Goal: Information Seeking & Learning: Learn about a topic

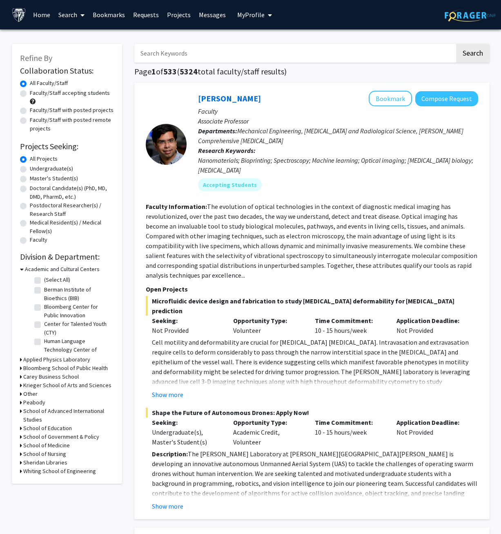
click at [30, 94] on label "Faculty/Staff accepting students" at bounding box center [70, 93] width 80 height 9
click at [30, 94] on input "Faculty/Staff accepting students" at bounding box center [32, 91] width 5 height 5
radio input "true"
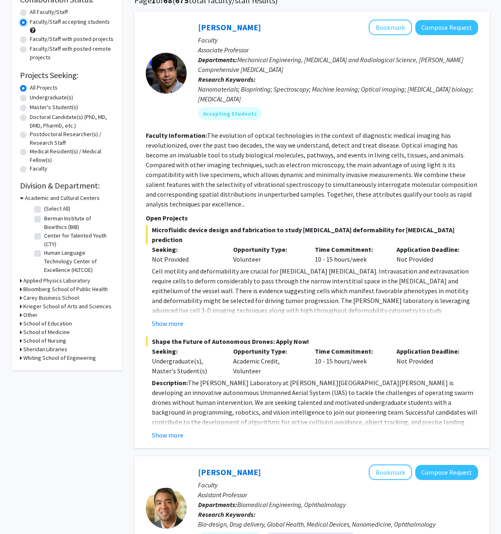
scroll to position [82, 0]
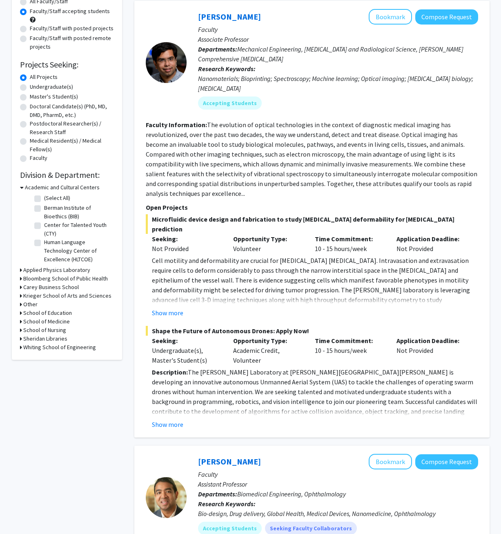
click at [22, 191] on icon at bounding box center [22, 187] width 4 height 9
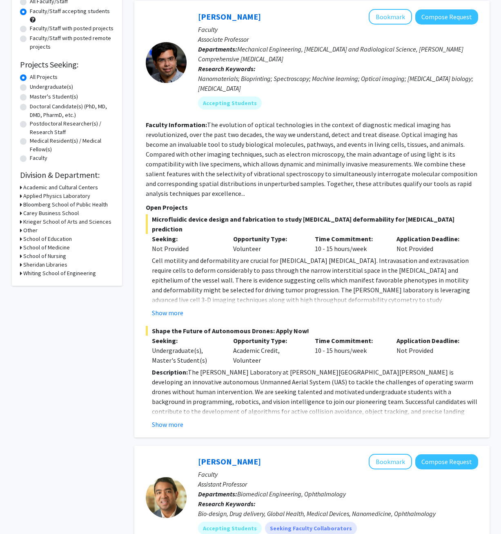
click at [21, 199] on icon at bounding box center [21, 196] width 2 height 9
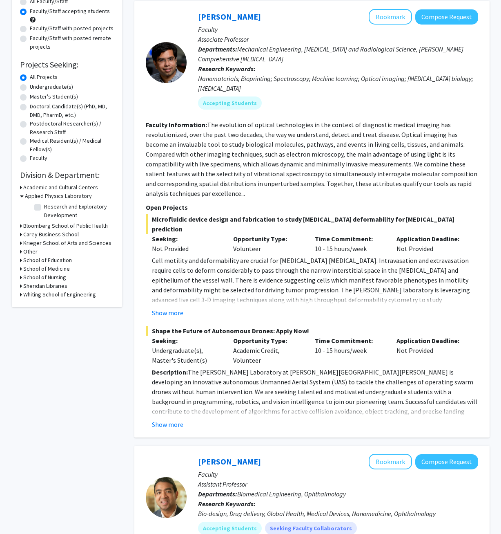
click at [21, 198] on icon at bounding box center [22, 196] width 4 height 9
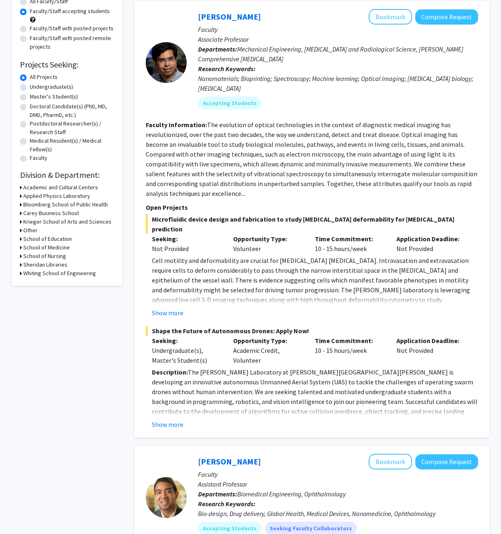
click at [24, 203] on h3 "Bloomberg School of Public Health" at bounding box center [65, 204] width 85 height 9
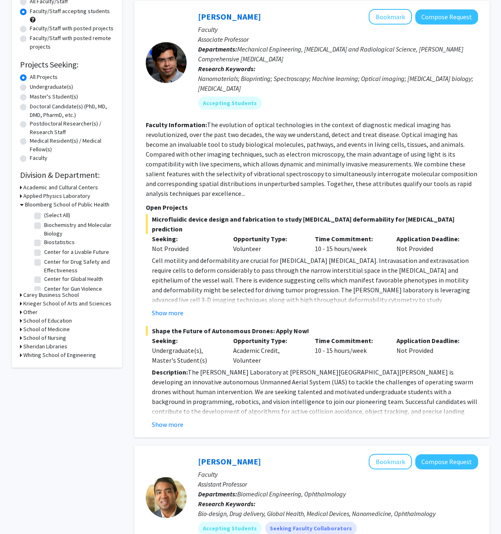
click at [44, 242] on label "Biostatistics" at bounding box center [59, 242] width 31 height 9
click at [44, 242] on input "Biostatistics" at bounding box center [46, 240] width 5 height 5
checkbox input "true"
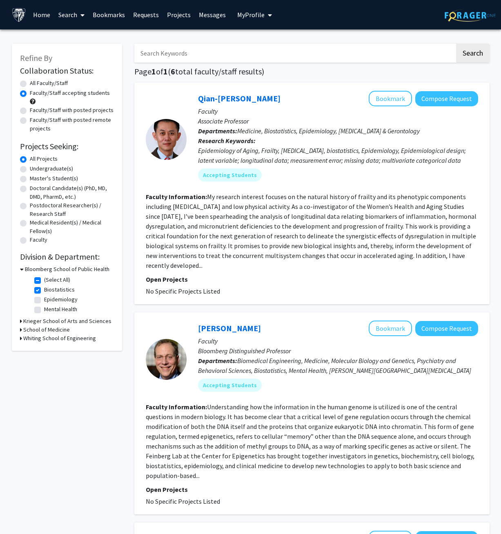
click at [294, 105] on div "Qian-[PERSON_NAME] Bookmark Compose Request" at bounding box center [338, 99] width 280 height 16
click at [218, 100] on link "Qian-[PERSON_NAME]" at bounding box center [239, 98] width 83 height 10
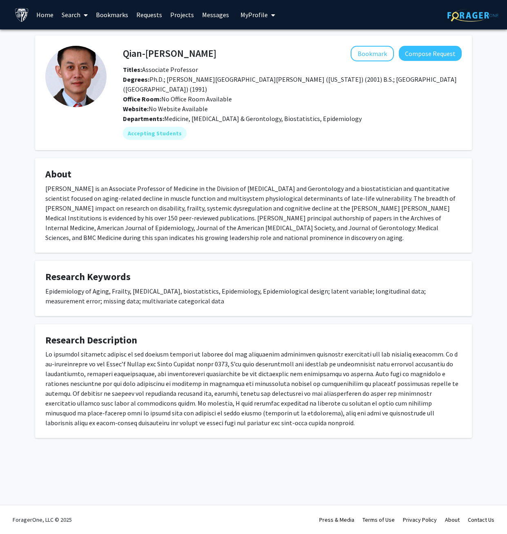
click at [308, 137] on fg-card "[PERSON_NAME] Bookmark Compose Request Titles: Associate Professor Degrees: Ph.…" at bounding box center [253, 93] width 437 height 114
click at [145, 293] on div "Epidemiology of Aging, Frailty, [MEDICAL_DATA], biostatistics, Epidemiology, Ep…" at bounding box center [253, 296] width 417 height 20
click at [202, 261] on fg-card "Research Keywords Epidemiology of Aging, Frailty, [MEDICAL_DATA], biostatistics…" at bounding box center [253, 288] width 437 height 55
click at [312, 94] on div "Office Room: No Office Room Available" at bounding box center [292, 99] width 351 height 10
click at [309, 94] on div "Office Room: No Office Room Available" at bounding box center [292, 99] width 351 height 10
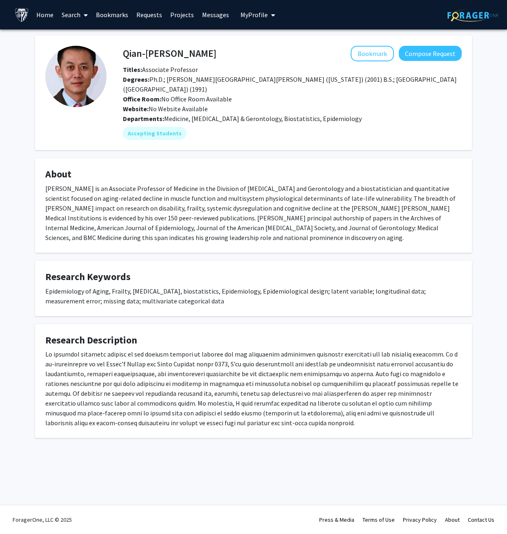
click at [309, 94] on div "Office Room: No Office Room Available" at bounding box center [292, 99] width 351 height 10
click at [308, 94] on div "Office Room: No Office Room Available" at bounding box center [292, 99] width 351 height 10
click at [244, 94] on div "Office Room: No Office Room Available" at bounding box center [292, 99] width 351 height 10
click at [250, 94] on div "Office Room: No Office Room Available" at bounding box center [292, 99] width 351 height 10
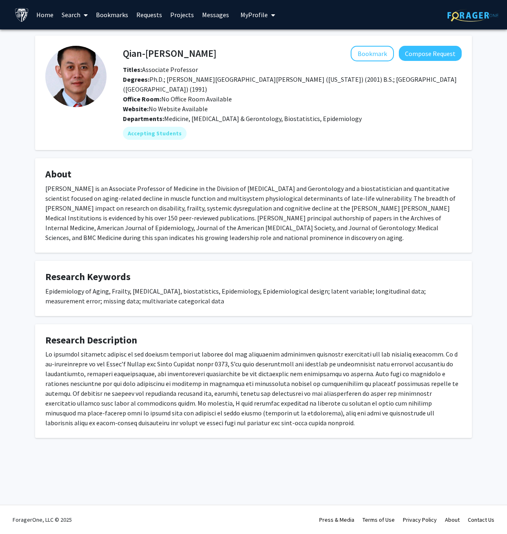
click at [260, 67] on div "Titles: Associate Professor" at bounding box center [292, 70] width 351 height 10
click at [264, 104] on div "Website: No Website Available" at bounding box center [292, 109] width 351 height 10
click at [254, 53] on div "Bookmark Compose Request" at bounding box center [340, 54] width 246 height 16
click at [255, 104] on div "Website: No Website Available" at bounding box center [292, 109] width 351 height 10
click at [242, 125] on div "Accepting Students" at bounding box center [292, 133] width 342 height 16
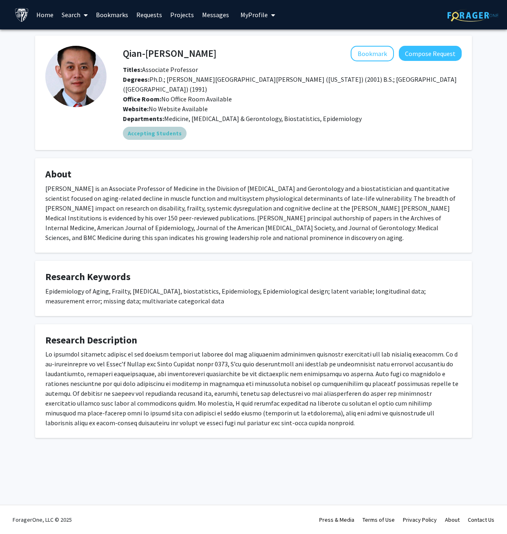
click at [244, 125] on div "Accepting Students" at bounding box center [292, 133] width 342 height 16
click at [250, 94] on div "Office Room: No Office Room Available" at bounding box center [292, 99] width 351 height 10
click at [248, 125] on div "Accepting Students" at bounding box center [292, 133] width 342 height 16
click at [245, 94] on div "Office Room: No Office Room Available" at bounding box center [292, 99] width 351 height 10
click at [246, 125] on div "Accepting Students" at bounding box center [292, 133] width 342 height 16
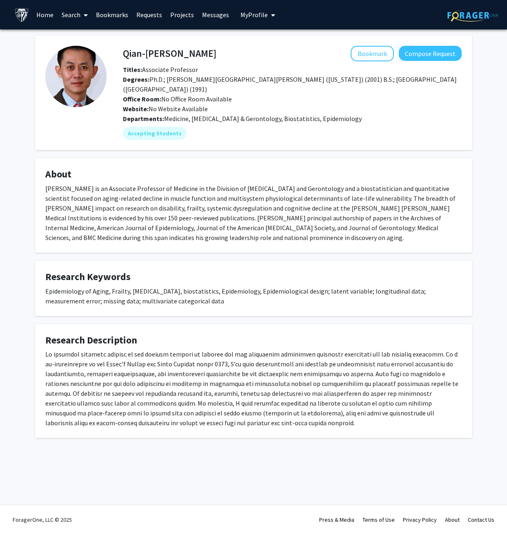
click at [231, 184] on div "[PERSON_NAME] is an Associate Professor of Medicine in the Division of [MEDICAL…" at bounding box center [253, 212] width 417 height 59
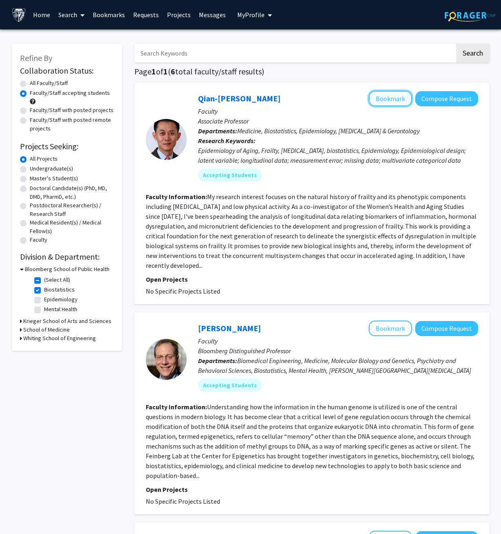
click at [385, 98] on button "Bookmark" at bounding box center [390, 99] width 43 height 16
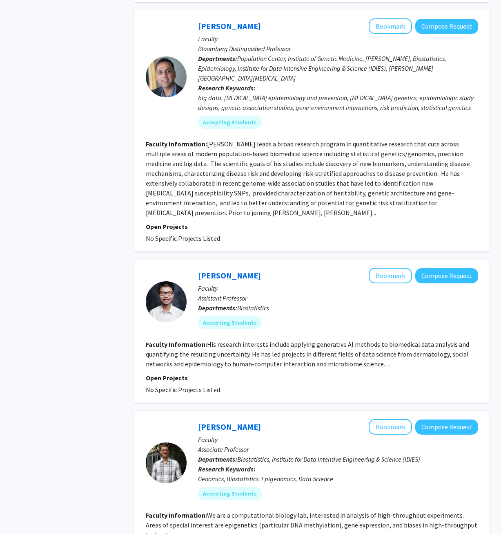
scroll to position [531, 0]
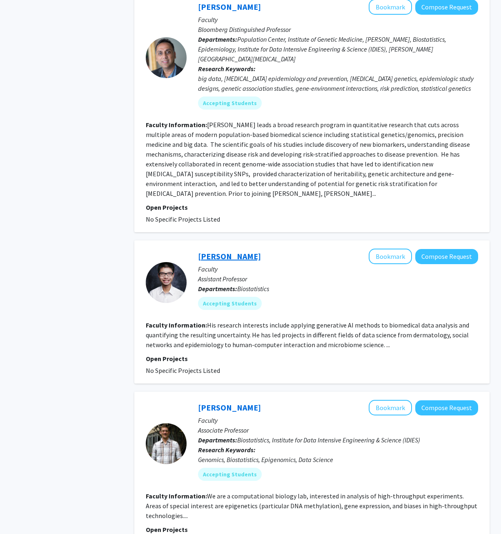
click at [224, 251] on link "[PERSON_NAME]" at bounding box center [229, 256] width 63 height 10
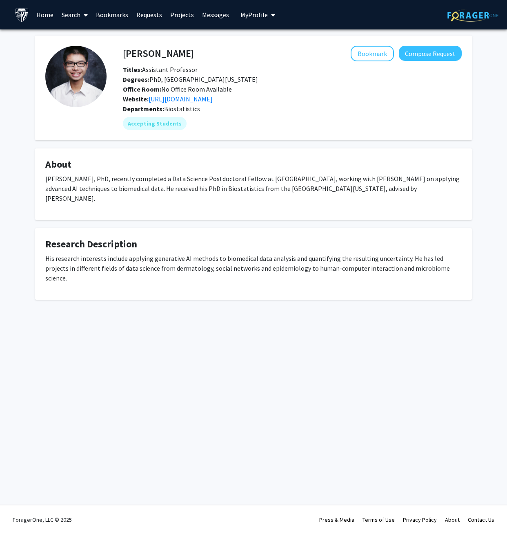
click at [259, 228] on fg-card "Research Description His research interests include applying generative AI meth…" at bounding box center [253, 263] width 437 height 71
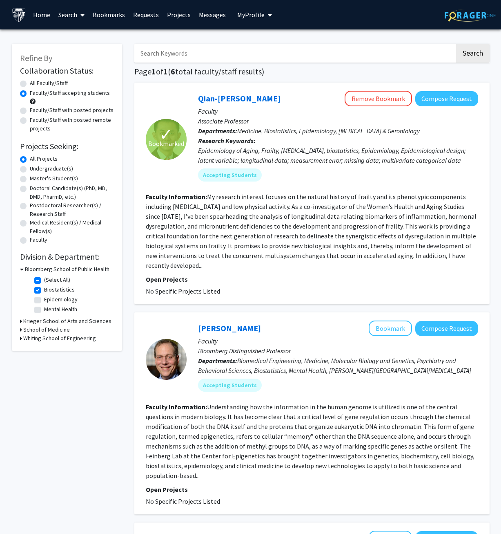
click at [288, 288] on div "✓ Bookmarked Qian-[PERSON_NAME] Remove Bookmark Compose Request Faculty Associa…" at bounding box center [311, 193] width 355 height 221
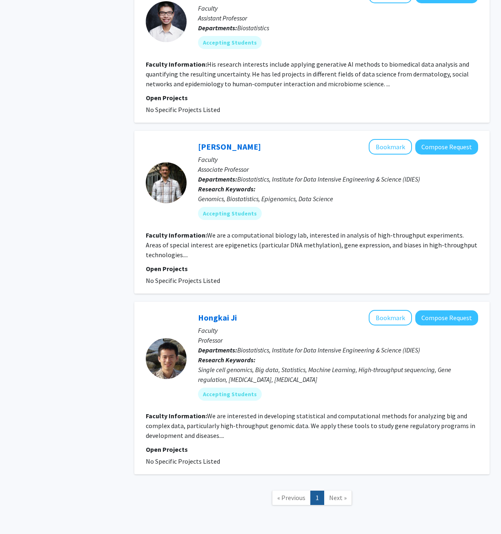
scroll to position [793, 0]
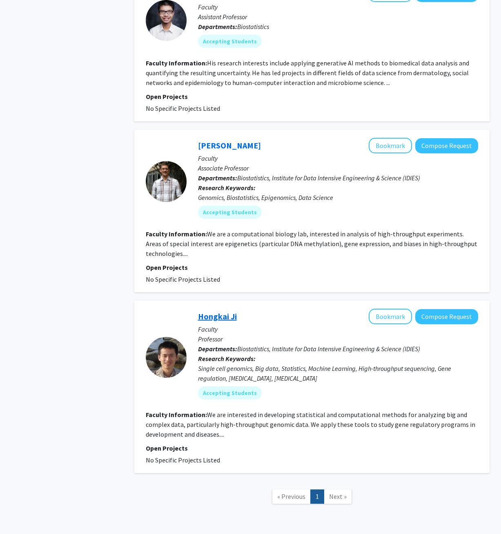
click at [220, 311] on link "Hongkai Ji" at bounding box center [217, 316] width 39 height 10
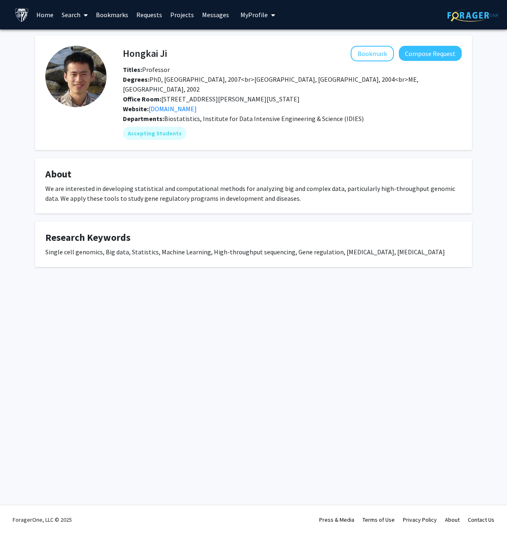
click at [235, 221] on fg-card "Research Keywords Single cell genomics, Big data, Statistics, Machine Learning,…" at bounding box center [253, 243] width 437 height 45
